Goal: Check status: Check status

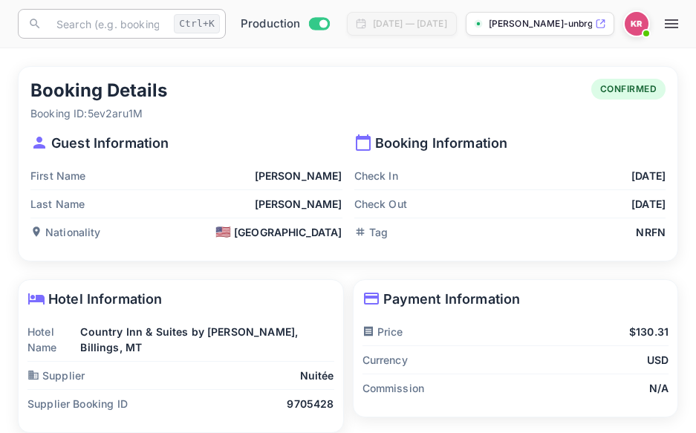
click at [67, 29] on input "text" at bounding box center [108, 24] width 120 height 30
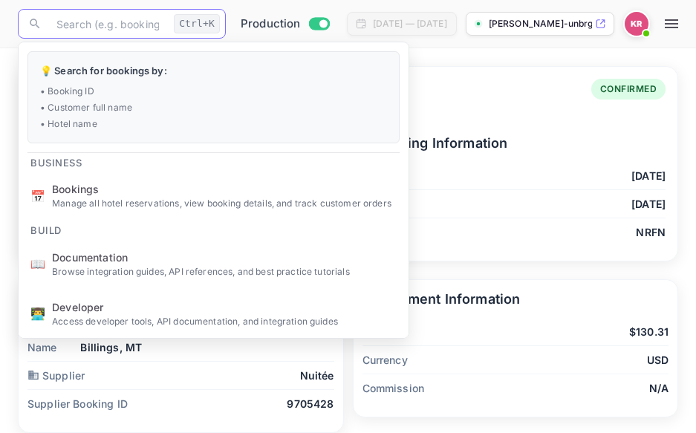
drag, startPoint x: 67, startPoint y: 29, endPoint x: 59, endPoint y: 22, distance: 10.0
paste input "AXpB0QtNN"
type input "AXpB0QtNN"
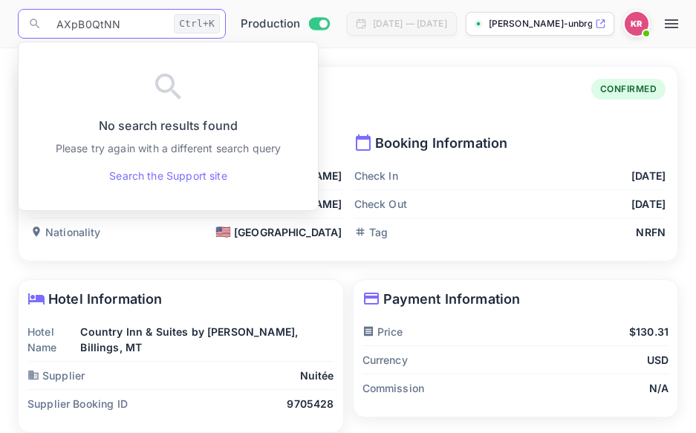
click at [56, 24] on input "AXpB0QtNN" at bounding box center [108, 24] width 120 height 30
click at [120, 27] on input "AXpB0QtNN" at bounding box center [108, 24] width 120 height 30
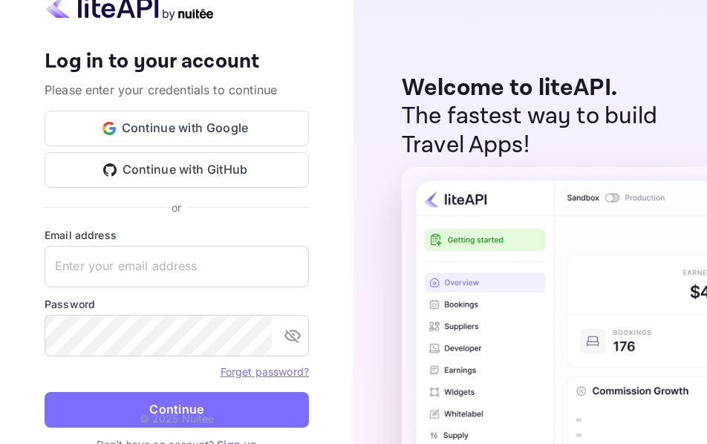
type input "[EMAIL_ADDRESS][DOMAIN_NAME]"
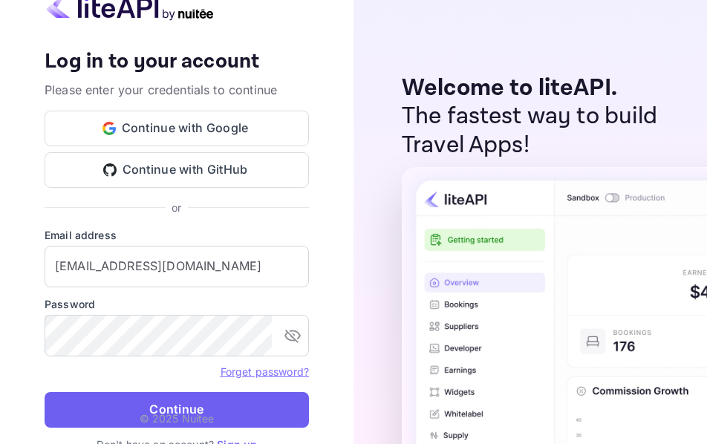
click at [152, 394] on button "Continue" at bounding box center [177, 410] width 264 height 36
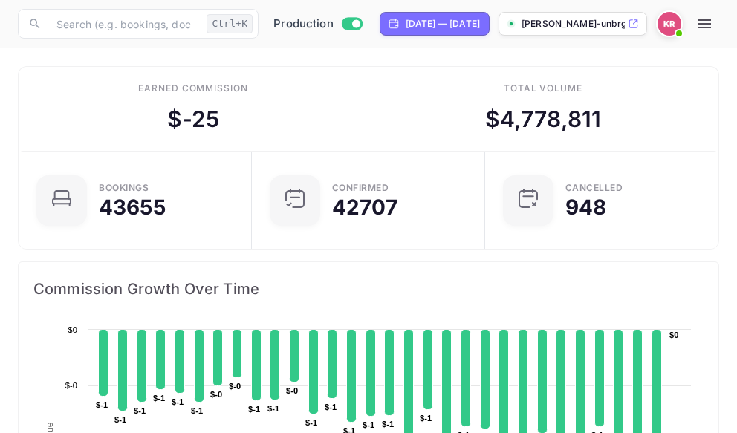
scroll to position [230, 331]
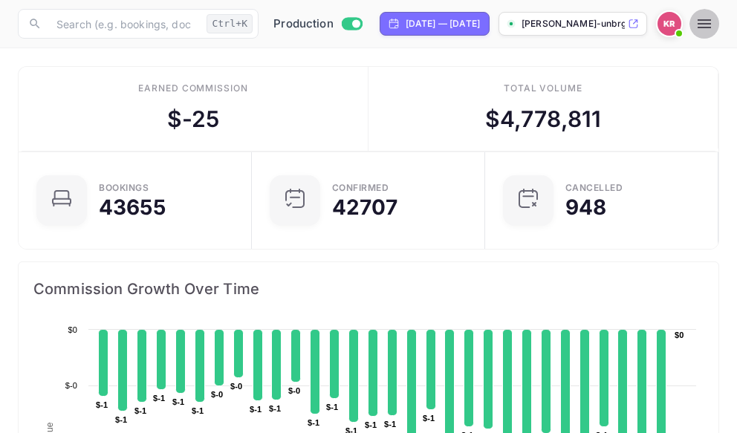
click at [695, 29] on icon "button" at bounding box center [704, 24] width 18 height 18
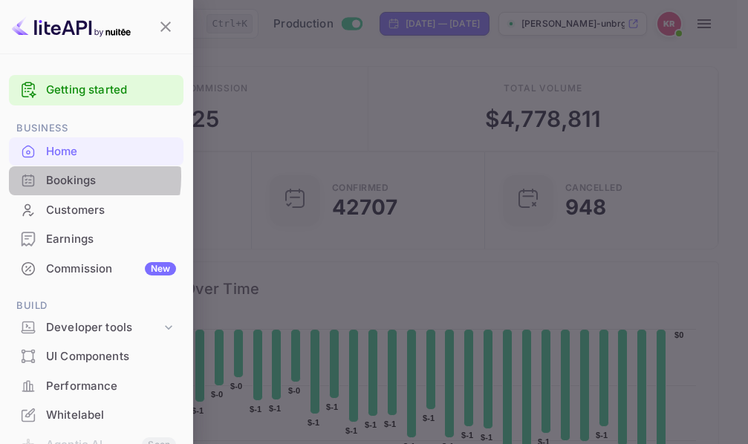
click at [56, 178] on div "Bookings" at bounding box center [111, 180] width 130 height 17
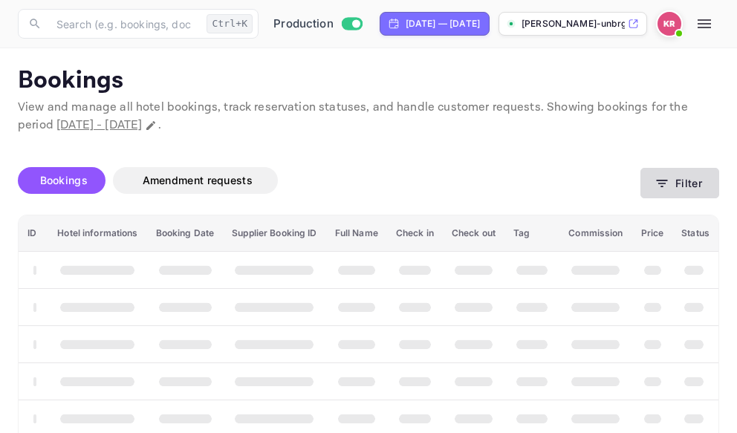
click at [663, 186] on icon "button" at bounding box center [662, 183] width 11 height 7
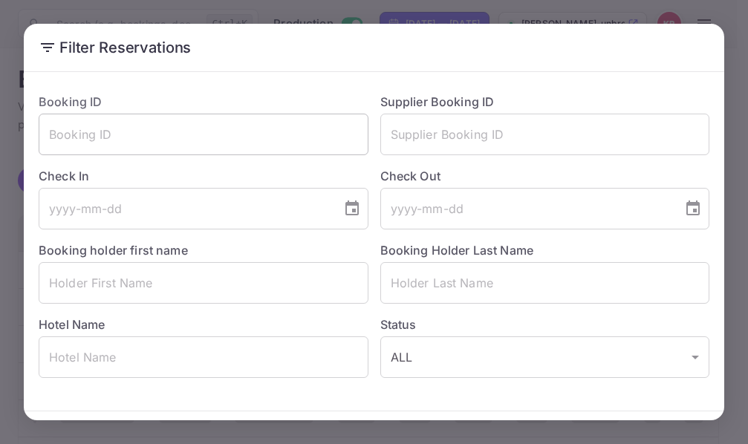
click at [59, 138] on input "text" at bounding box center [204, 135] width 330 height 42
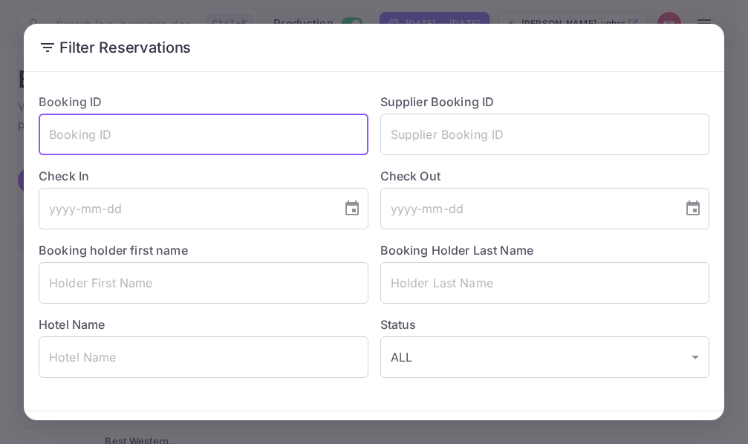
paste input "AXpB0QtNN"
click at [51, 139] on input "AXpB0QtNN" at bounding box center [204, 135] width 330 height 42
click at [131, 137] on input "AXpB0QtNN" at bounding box center [204, 135] width 330 height 42
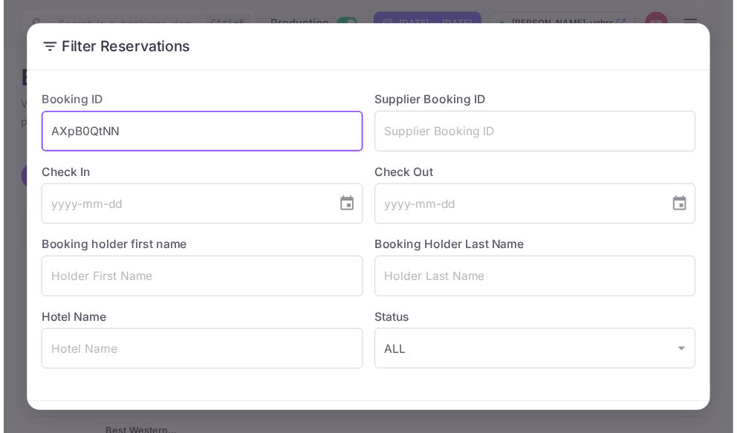
scroll to position [53, 0]
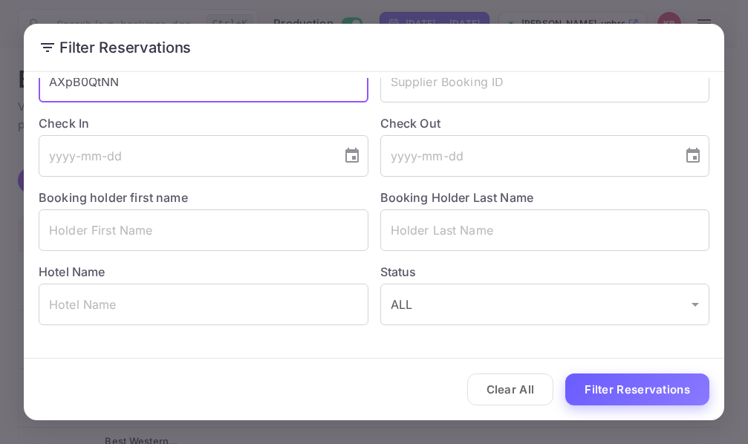
type input "AXpB0QtNN"
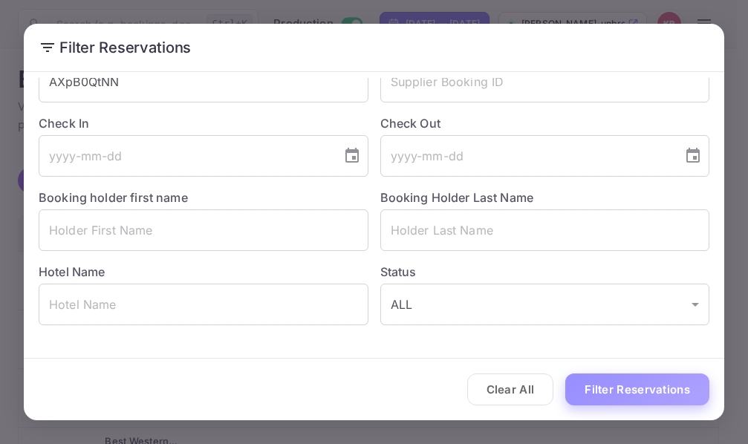
click at [611, 389] on button "Filter Reservations" at bounding box center [637, 390] width 144 height 32
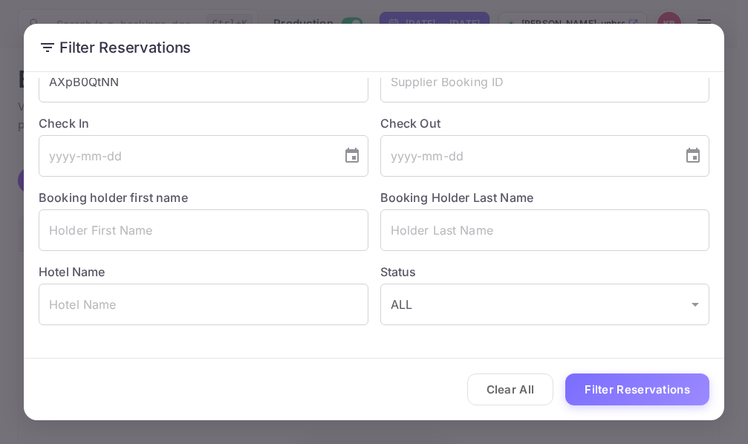
click at [695, 49] on div "Filter Reservations Booking ID AXpB0QtNN ​ Supplier Booking ID ​ Check In ​ Che…" at bounding box center [374, 222] width 748 height 444
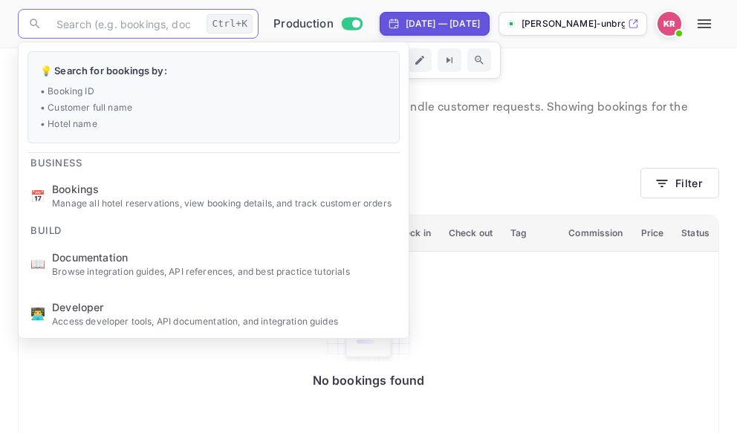
click at [73, 22] on input "text" at bounding box center [124, 24] width 153 height 30
paste input "AXpB0QtNN"
type input "AXpB0QtNN"
